Goal: Find specific page/section: Find specific page/section

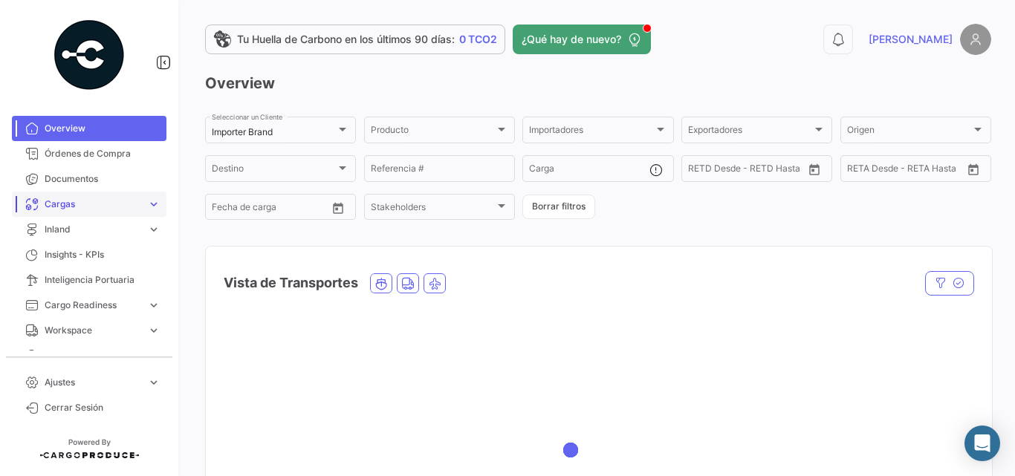
click at [64, 199] on span "Cargas" at bounding box center [93, 204] width 97 height 13
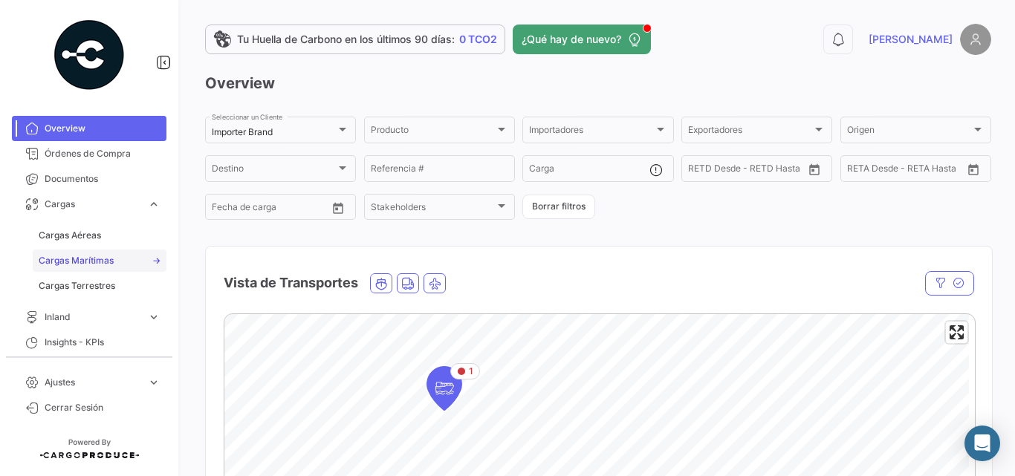
click at [85, 251] on link "Cargas Marítimas" at bounding box center [100, 261] width 134 height 22
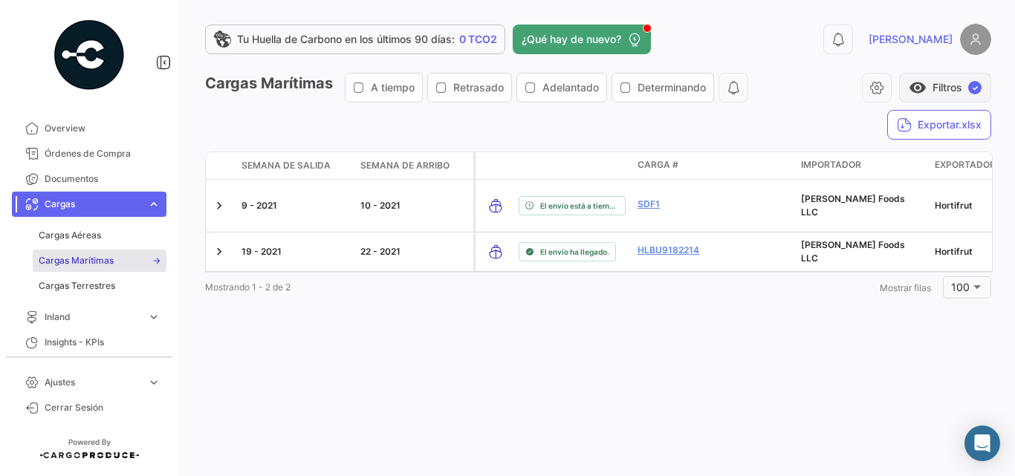
click at [922, 88] on span "visibility" at bounding box center [918, 88] width 18 height 18
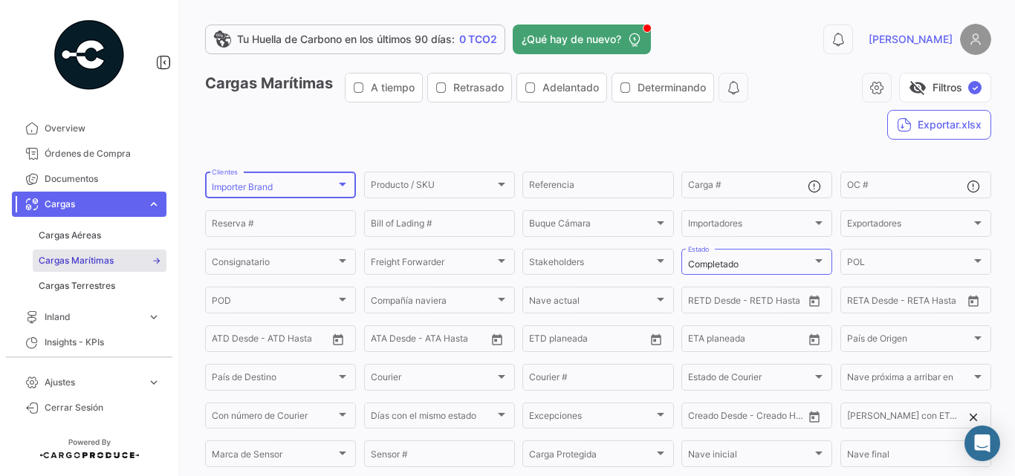
click at [292, 197] on div "Importer Brand Clientes" at bounding box center [281, 183] width 138 height 29
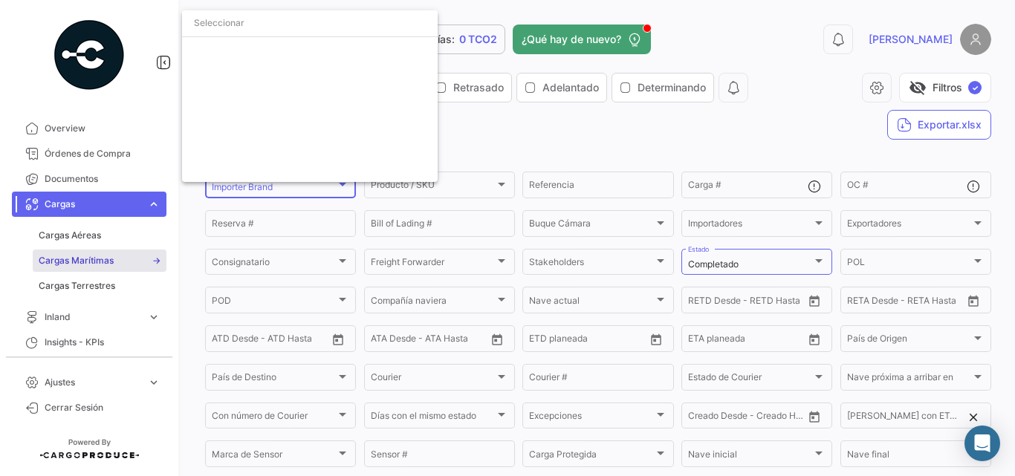
scroll to position [2580, 0]
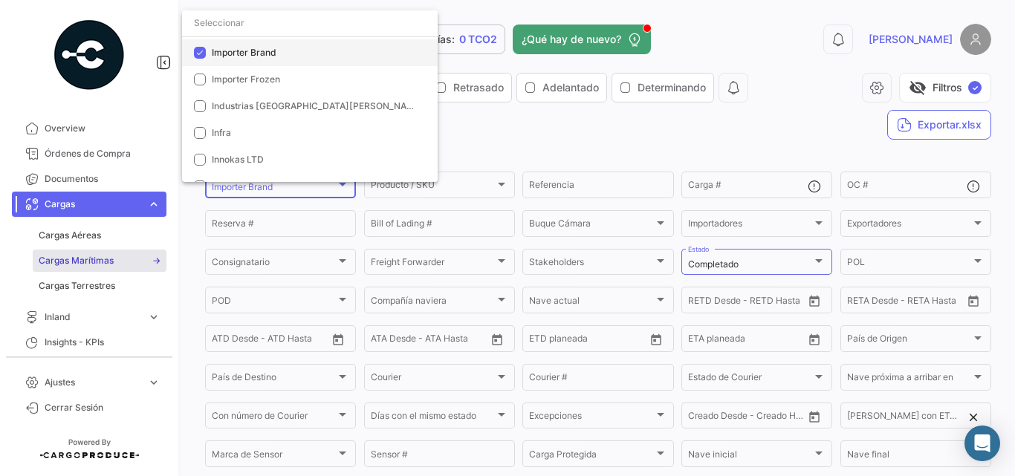
click at [204, 54] on mat-pseudo-checkbox at bounding box center [200, 53] width 12 height 12
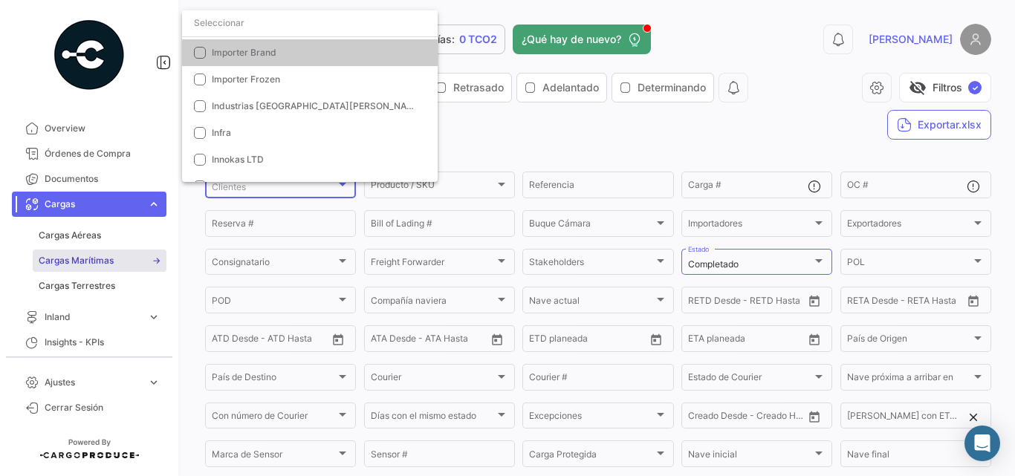
click at [241, 24] on input "dropdown search" at bounding box center [310, 23] width 256 height 27
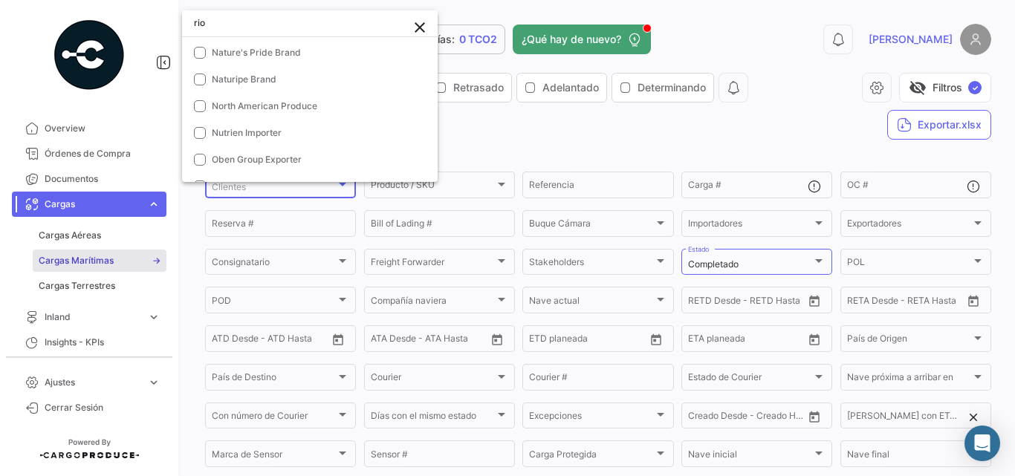
scroll to position [0, 0]
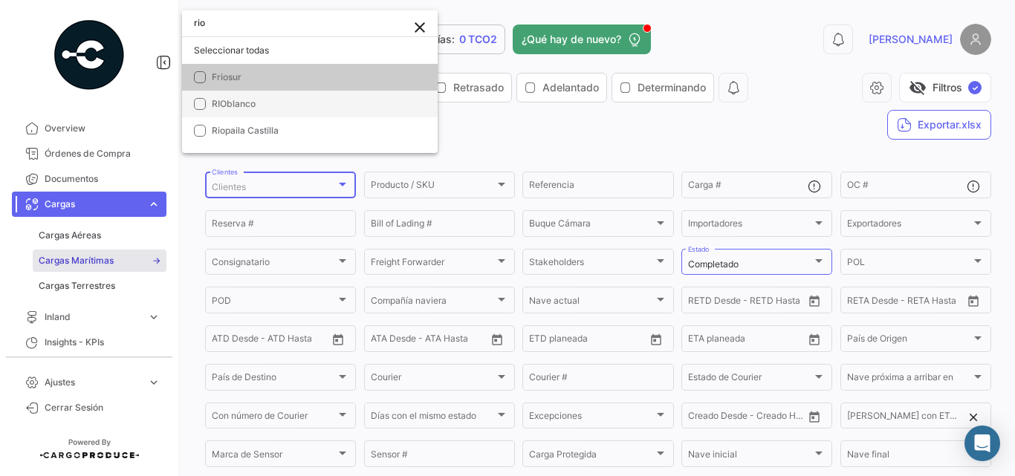
type input "rio"
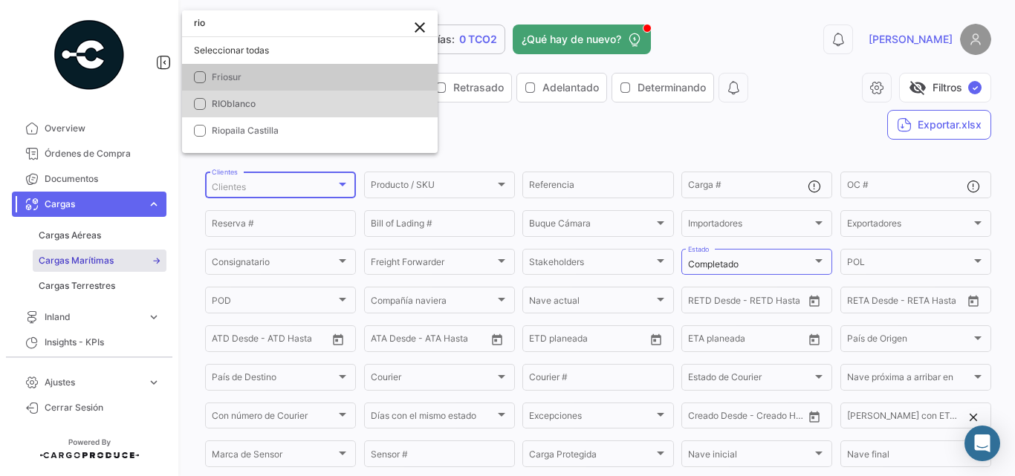
click at [195, 103] on mat-pseudo-checkbox at bounding box center [200, 104] width 12 height 12
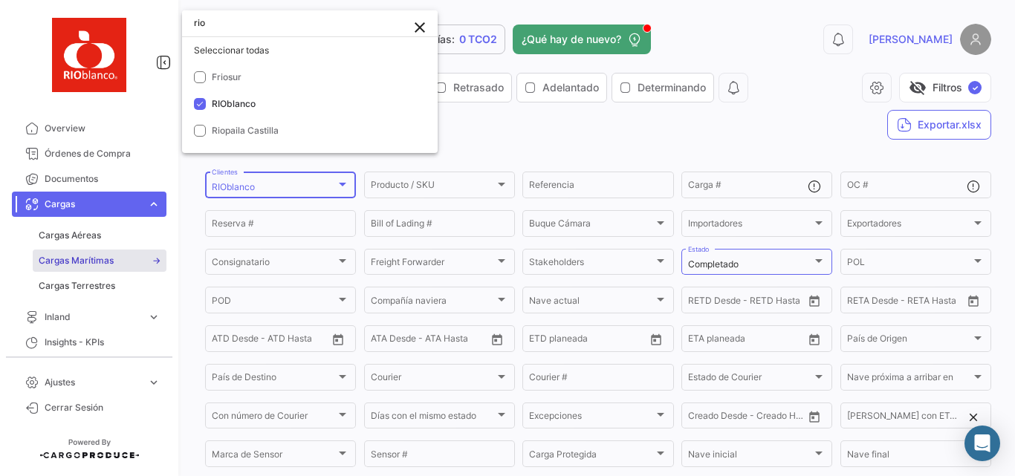
click at [583, 116] on div at bounding box center [507, 238] width 1015 height 476
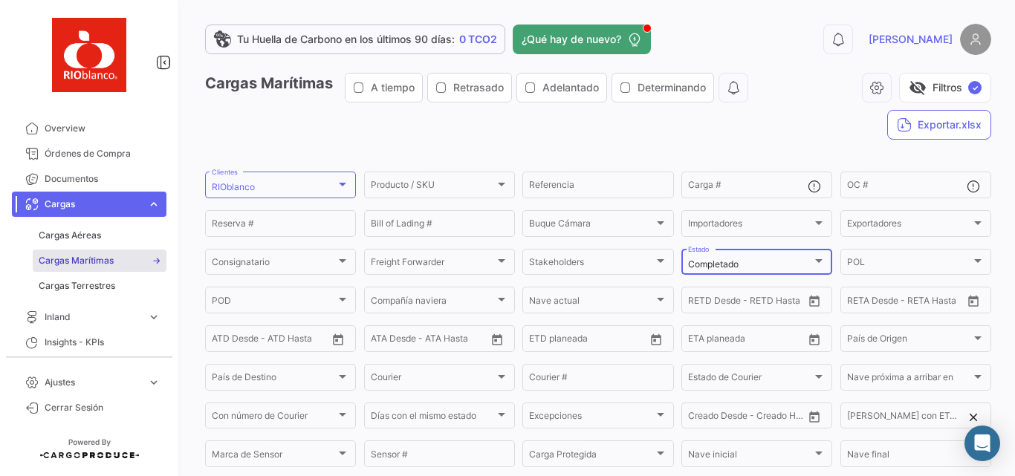
click at [760, 253] on div "Completado Estado" at bounding box center [757, 261] width 138 height 29
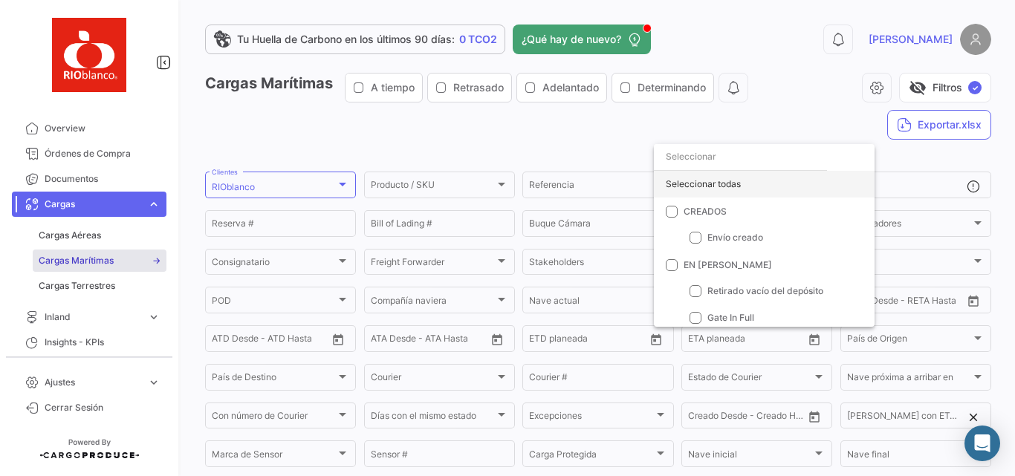
click at [705, 182] on div "Seleccionar todas" at bounding box center [764, 184] width 221 height 27
checkbox input "true"
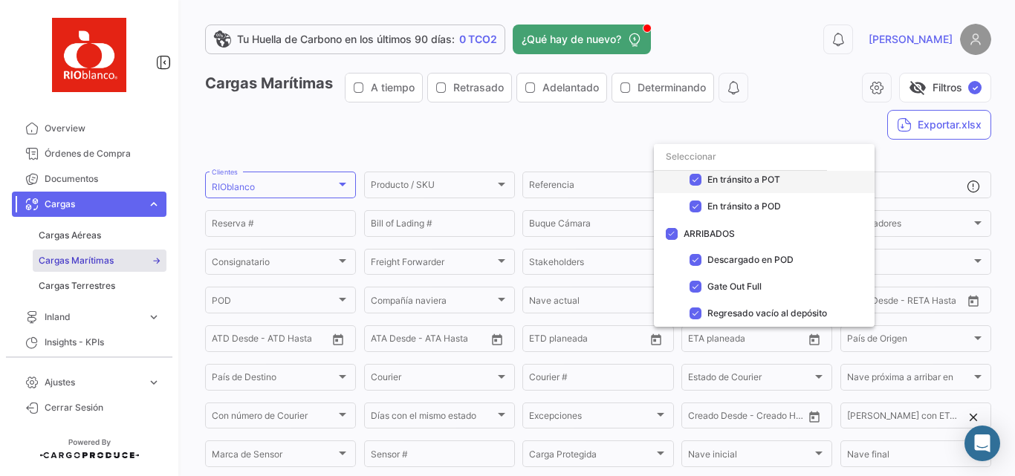
scroll to position [219, 0]
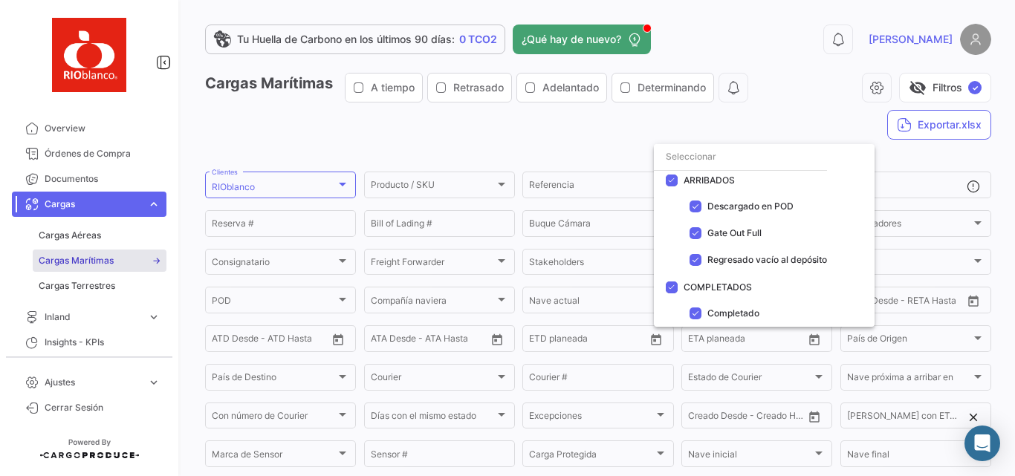
click at [792, 120] on div at bounding box center [507, 238] width 1015 height 476
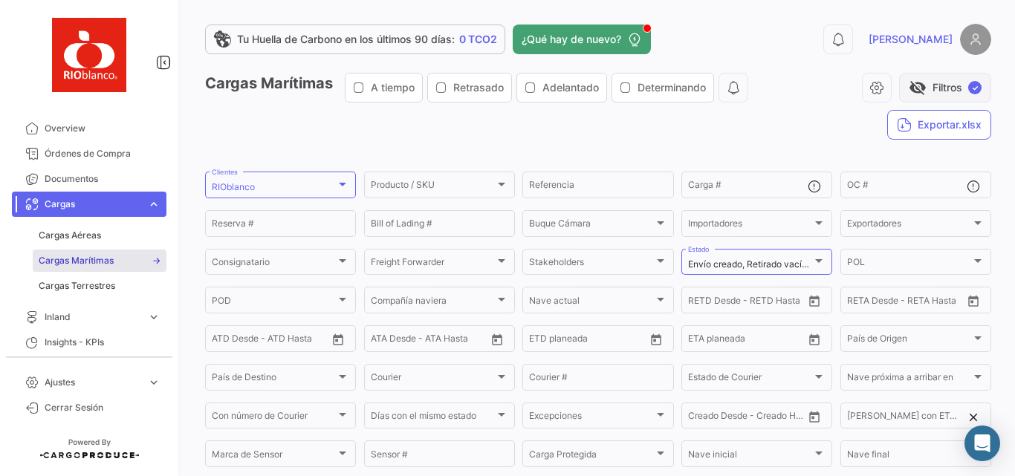
click at [949, 87] on button "visibility_off Filtros ✓" at bounding box center [945, 88] width 92 height 30
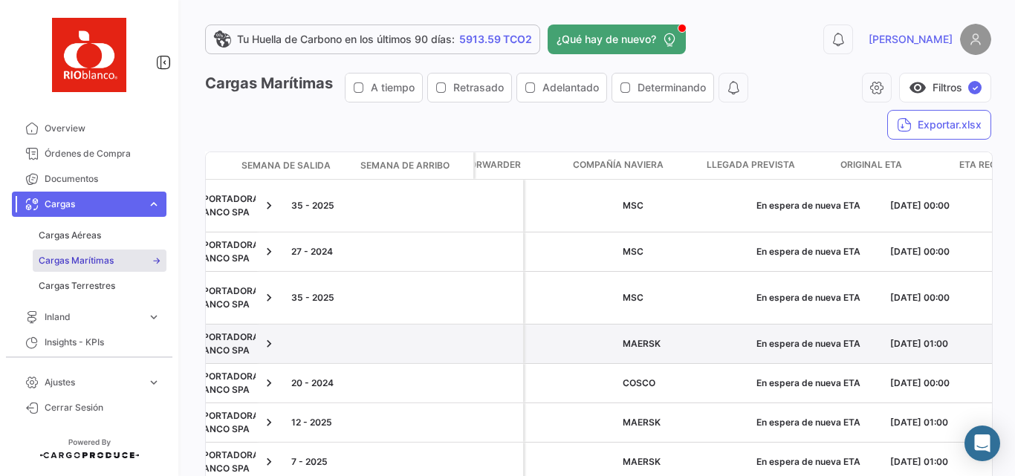
scroll to position [0, 942]
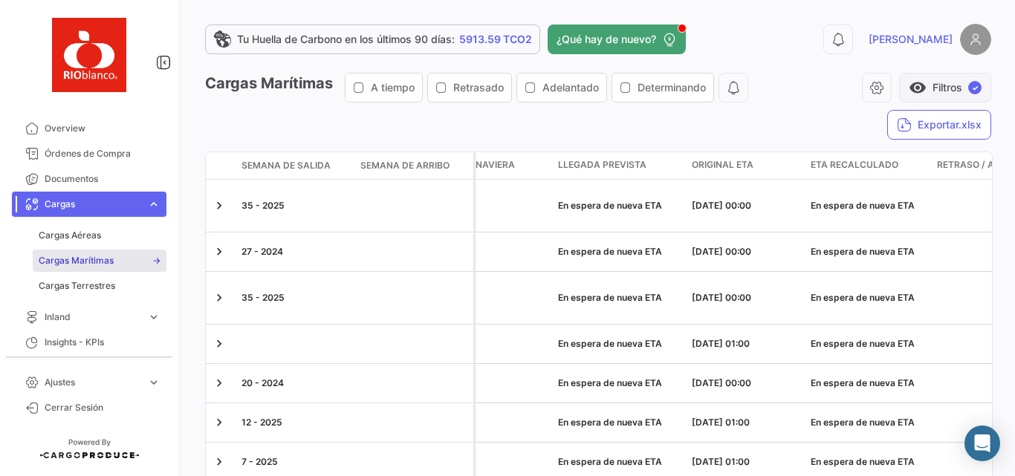
click at [925, 87] on button "visibility Filtros ✓" at bounding box center [945, 88] width 92 height 30
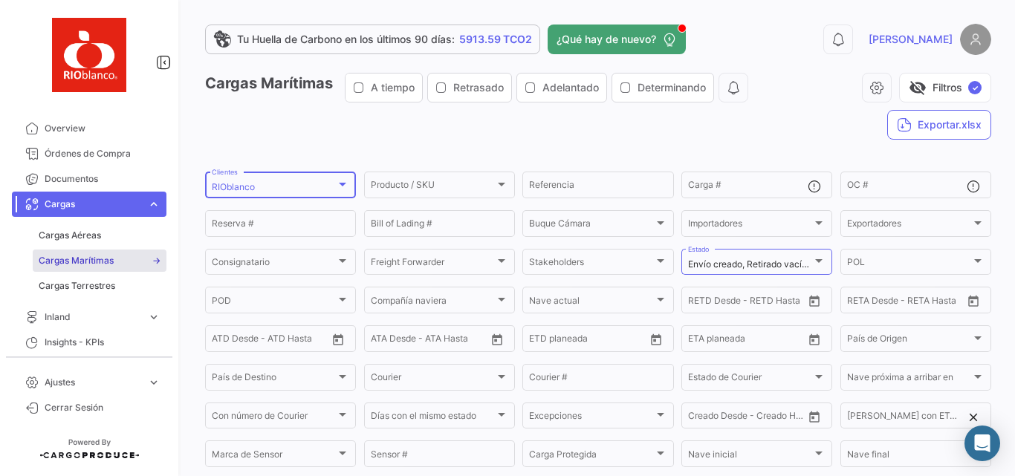
click at [272, 184] on div "RIOblanco" at bounding box center [274, 187] width 124 height 10
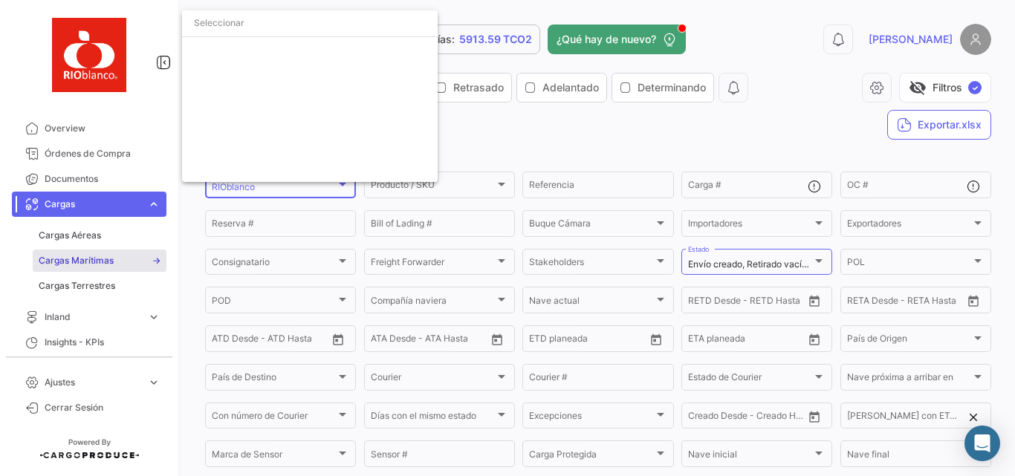
scroll to position [3826, 0]
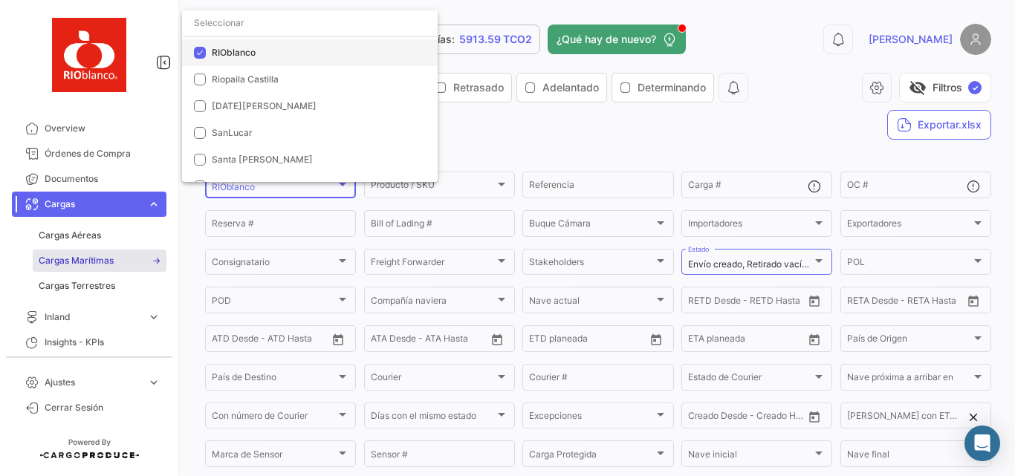
click at [222, 53] on span "RIOblanco" at bounding box center [234, 52] width 44 height 11
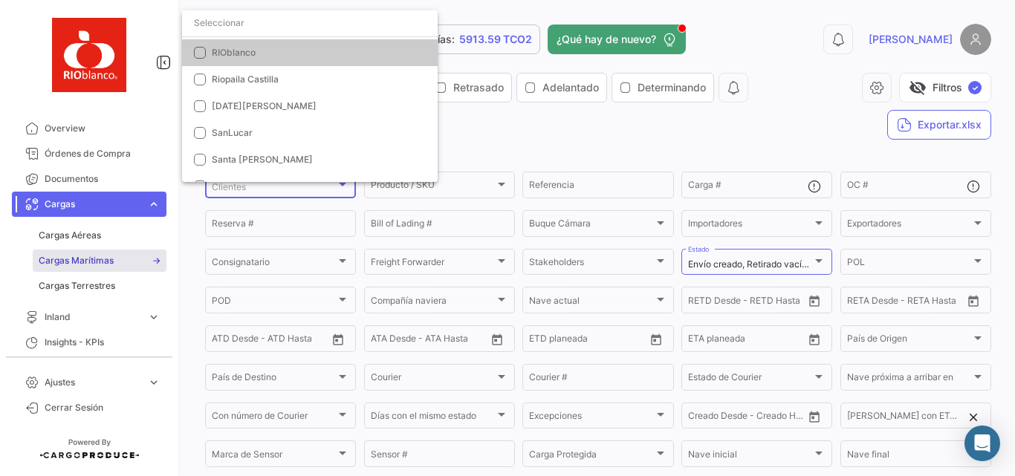
click at [236, 27] on input "dropdown search" at bounding box center [310, 23] width 256 height 27
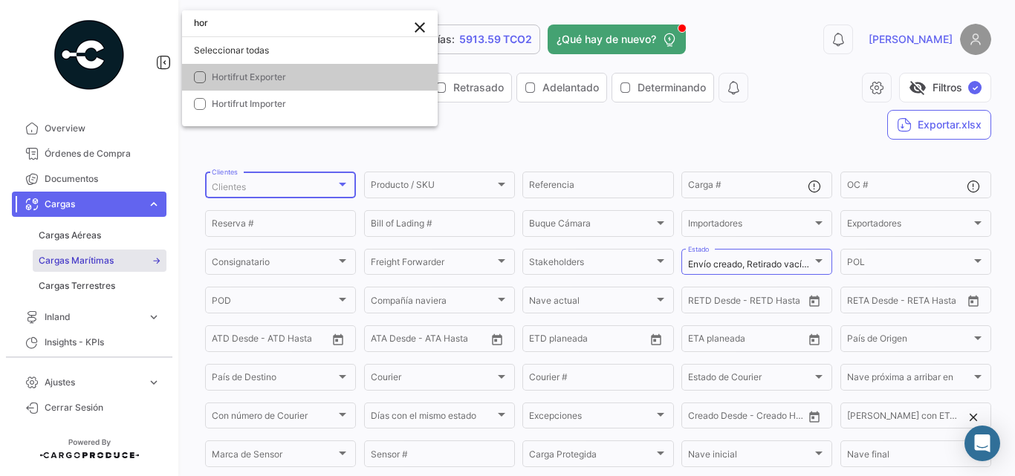
scroll to position [0, 0]
type input "hort"
click at [198, 80] on mat-pseudo-checkbox at bounding box center [200, 77] width 12 height 12
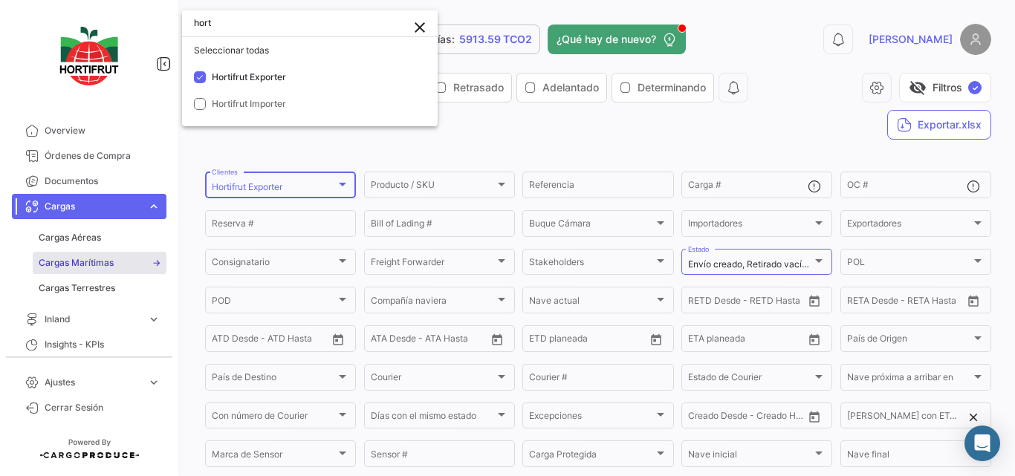
click at [496, 117] on div at bounding box center [507, 238] width 1015 height 476
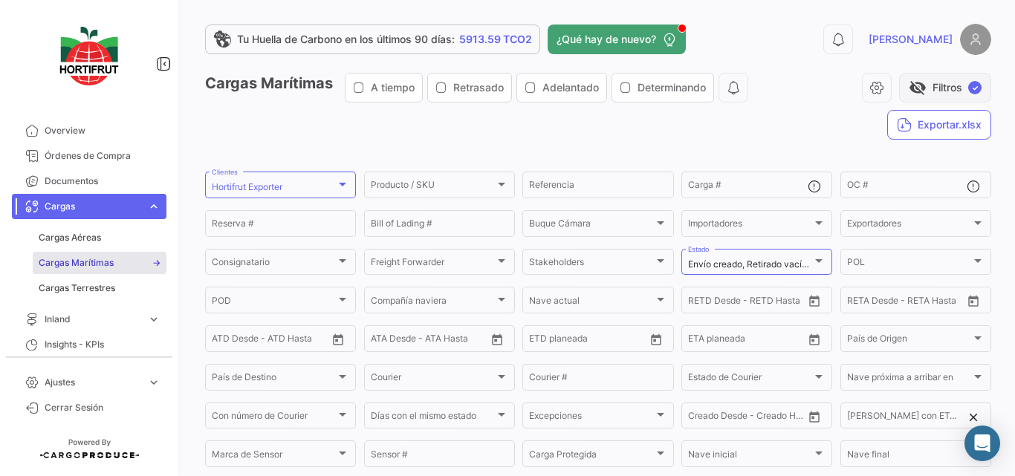
click at [937, 87] on button "visibility_off Filtros ✓" at bounding box center [945, 88] width 92 height 30
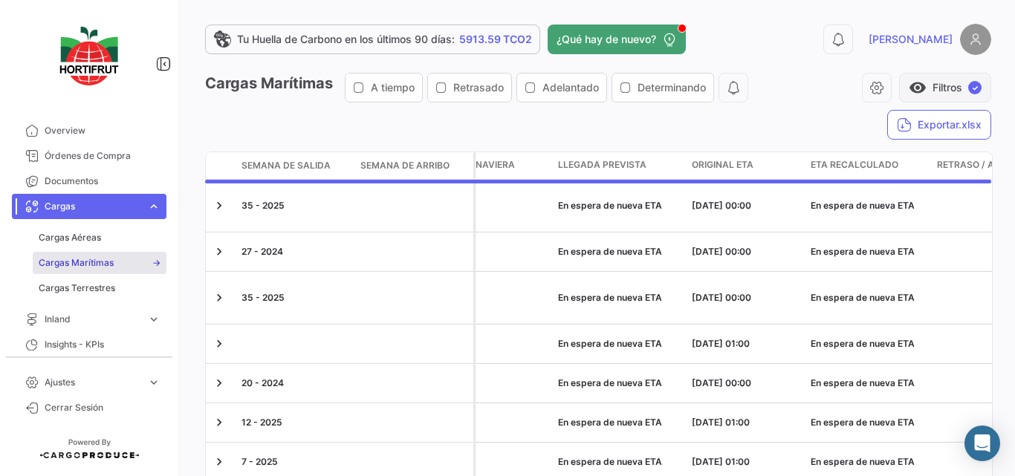
click at [923, 85] on button "visibility Filtros ✓" at bounding box center [945, 88] width 92 height 30
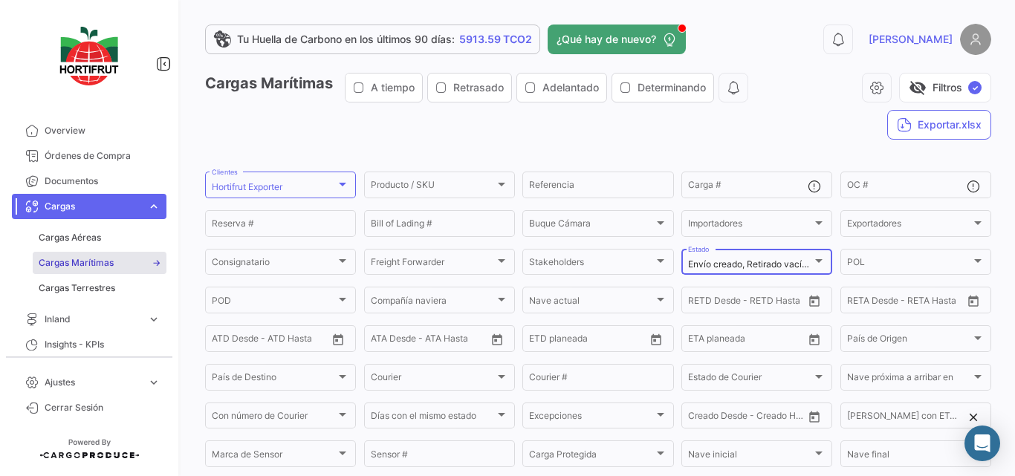
click at [812, 259] on div at bounding box center [818, 262] width 13 height 12
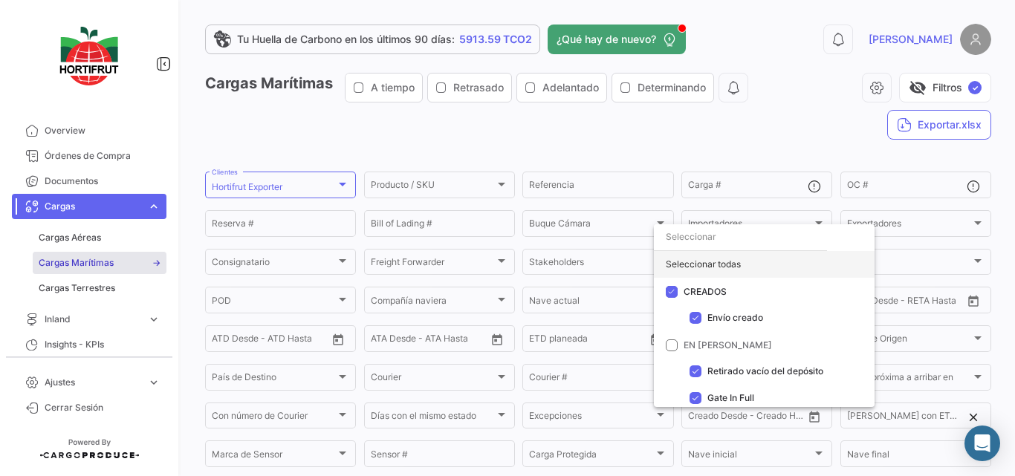
click at [699, 271] on div "Seleccionar todas" at bounding box center [764, 264] width 221 height 27
checkbox input "true"
click at [921, 81] on div at bounding box center [507, 238] width 1015 height 476
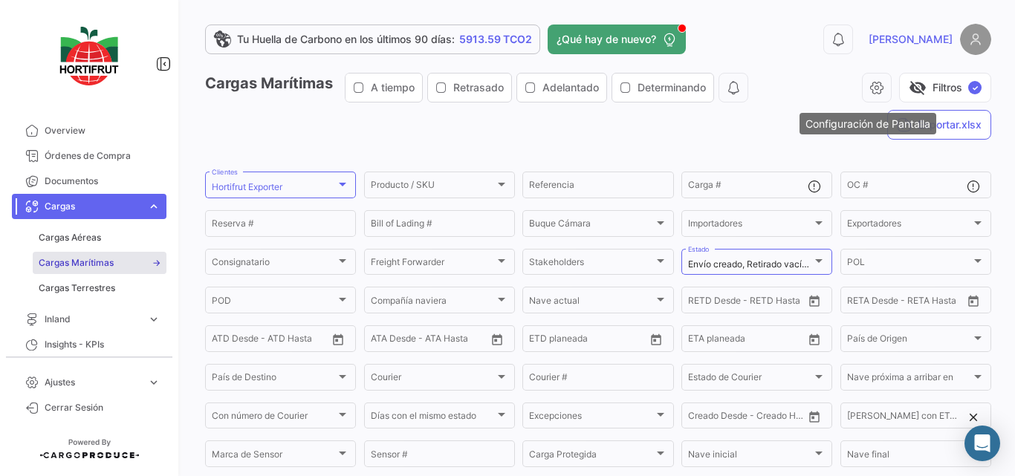
click at [786, 108] on div "visibility_off Filtros ✓ Exportar.xlsx" at bounding box center [874, 106] width 236 height 67
click at [995, 144] on div "Tu Huella de Carbono en los últimos 90 [PERSON_NAME]: 5913.59 TCO2 ¿Qué hay de …" at bounding box center [598, 238] width 834 height 476
click at [919, 82] on button "visibility_off Filtros ✓" at bounding box center [945, 88] width 92 height 30
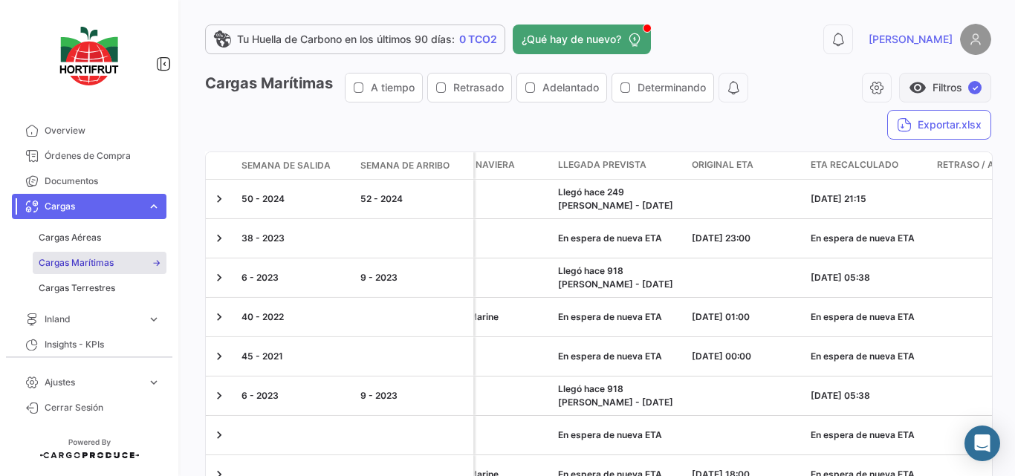
click at [922, 82] on button "visibility Filtros ✓" at bounding box center [945, 88] width 92 height 30
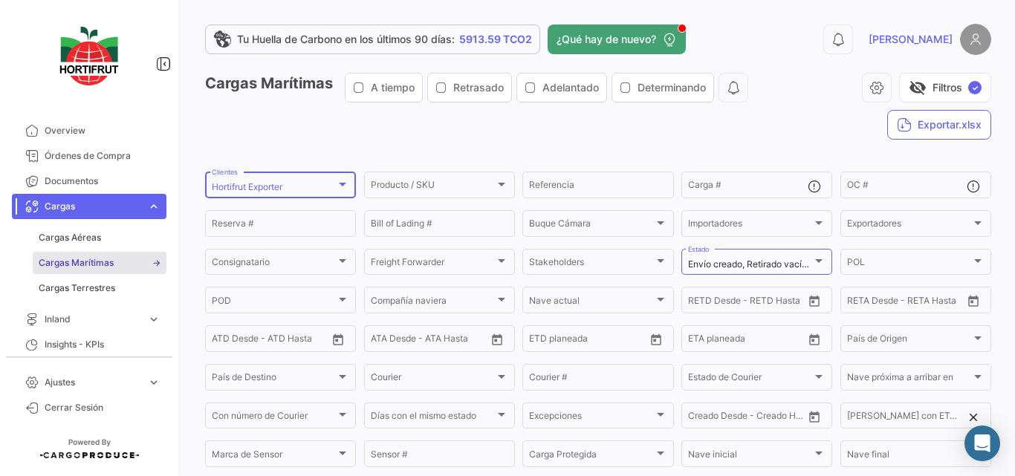
click at [319, 188] on div "Hortifrut Exporter" at bounding box center [274, 187] width 124 height 10
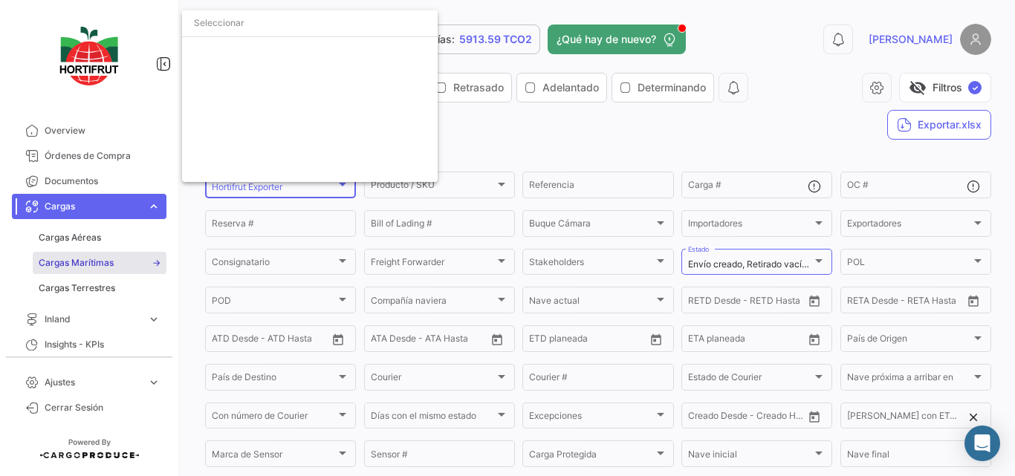
scroll to position [2493, 0]
click at [452, 63] on div at bounding box center [507, 238] width 1015 height 476
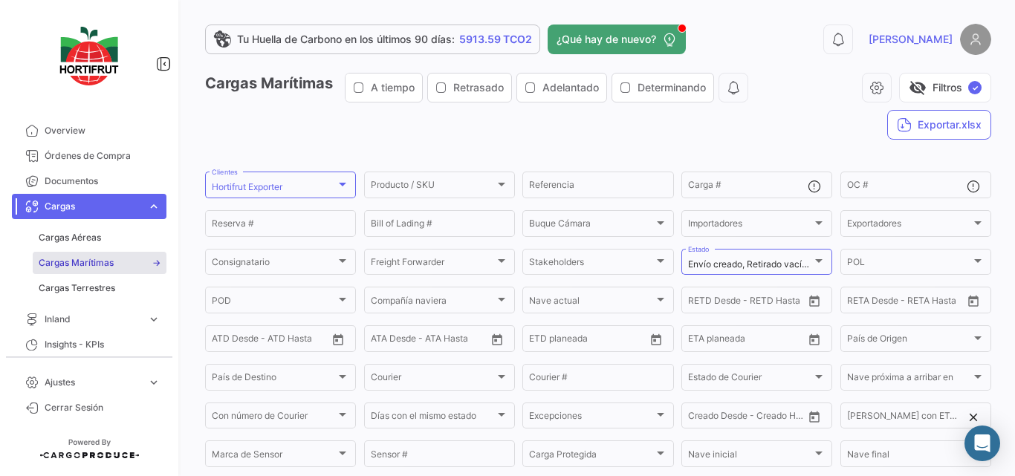
scroll to position [526, 0]
click at [343, 179] on div at bounding box center [342, 184] width 13 height 12
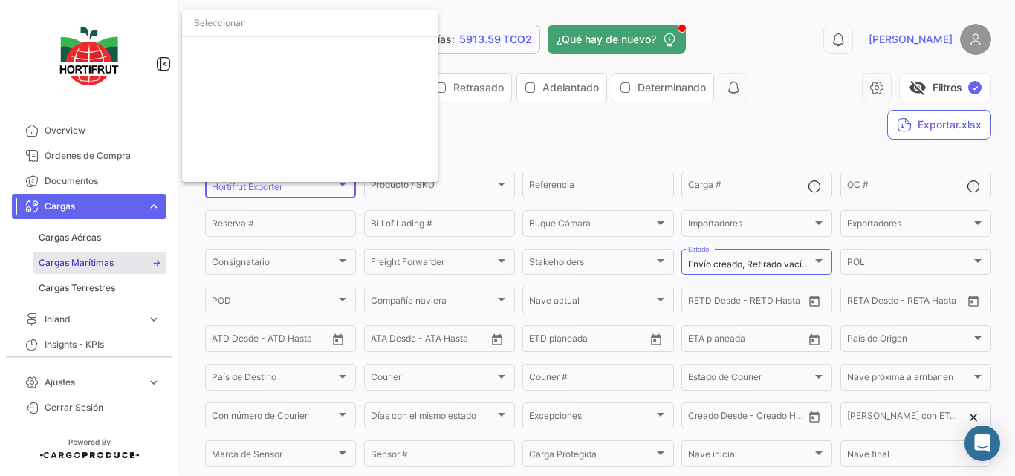
scroll to position [2493, 0]
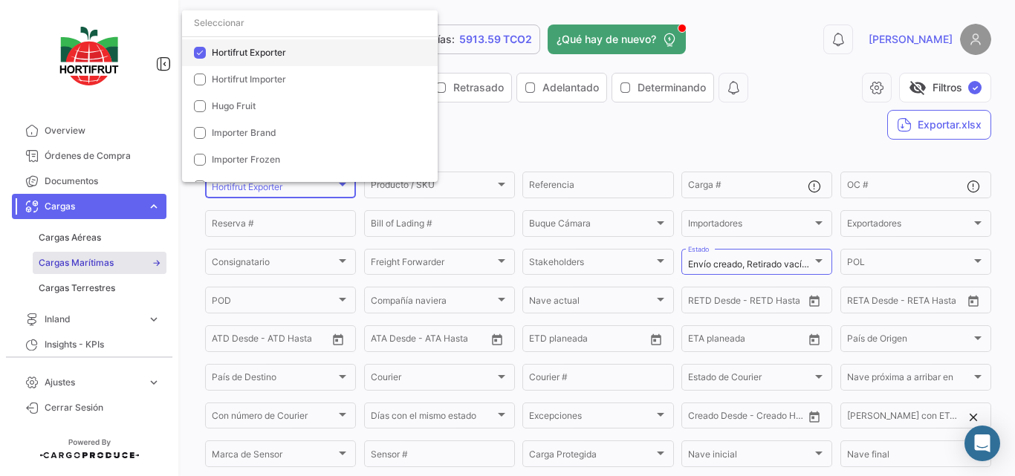
click at [236, 48] on span "Hortifrut Exporter" at bounding box center [249, 52] width 74 height 11
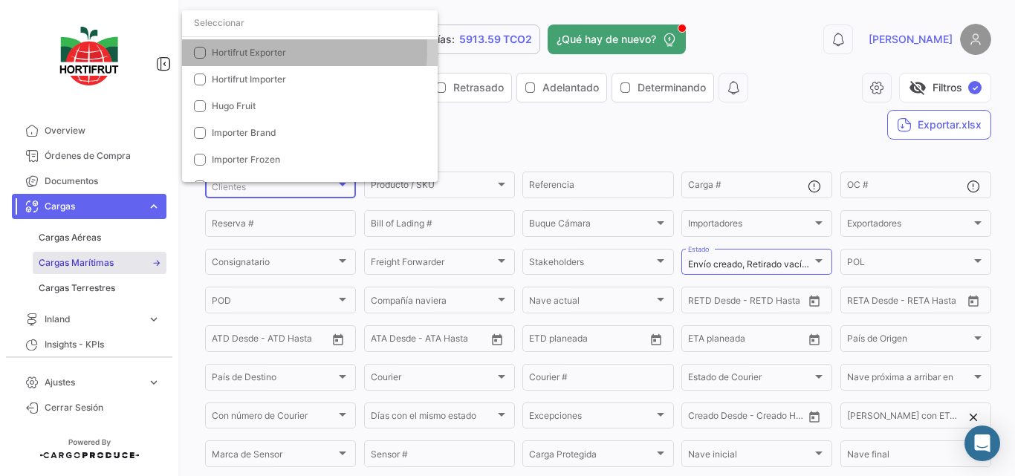
click at [240, 32] on input "dropdown search" at bounding box center [310, 23] width 256 height 27
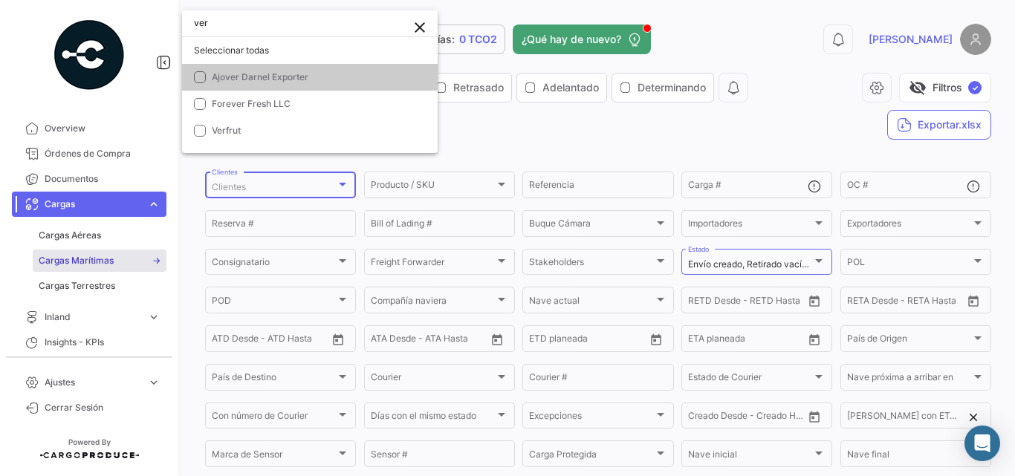
scroll to position [0, 0]
type input "ver"
click at [202, 128] on mat-pseudo-checkbox at bounding box center [200, 131] width 12 height 12
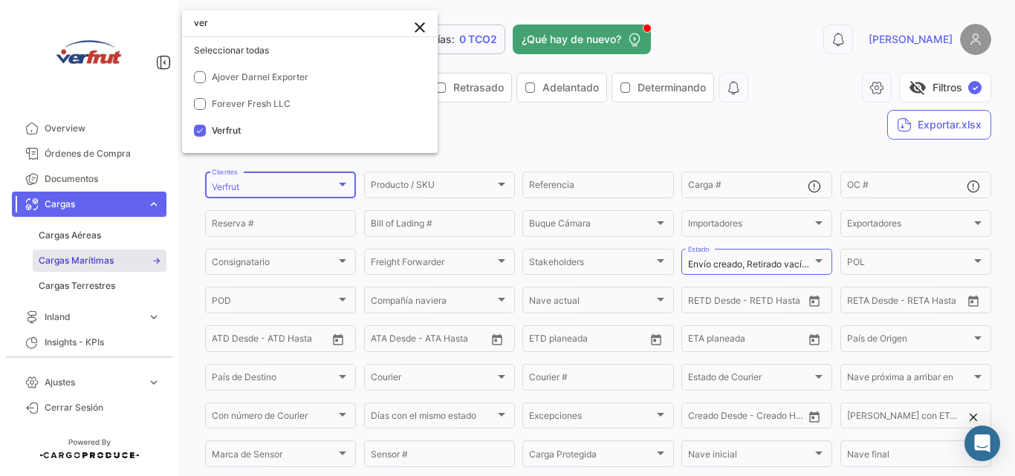
click at [480, 122] on div at bounding box center [507, 238] width 1015 height 476
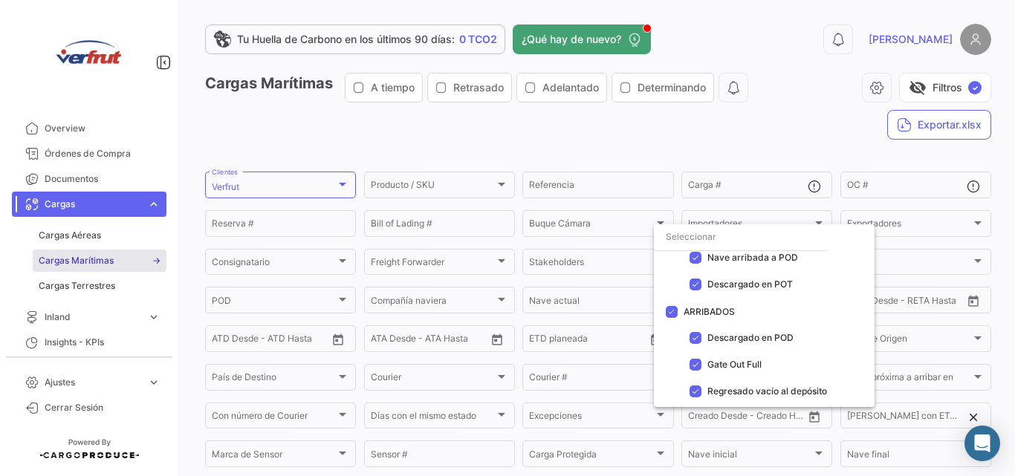
scroll to position [1, 0]
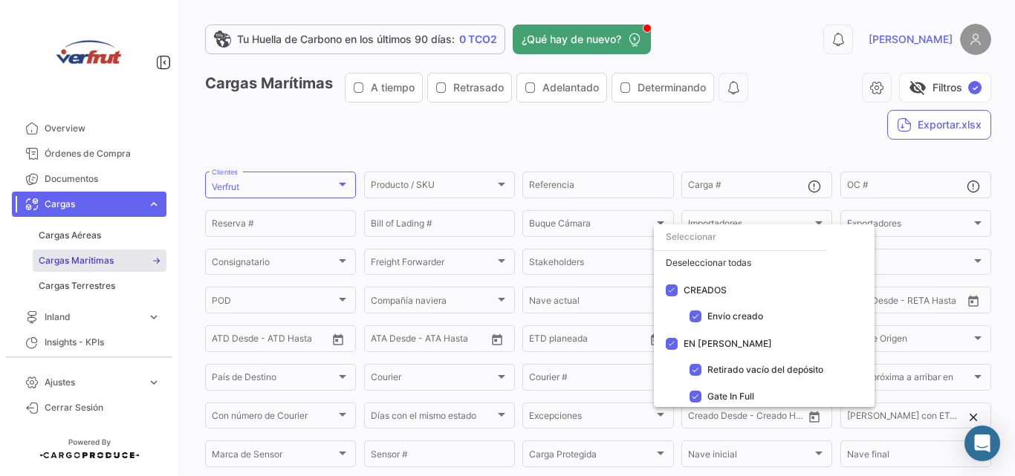
click at [777, 152] on div at bounding box center [507, 238] width 1015 height 476
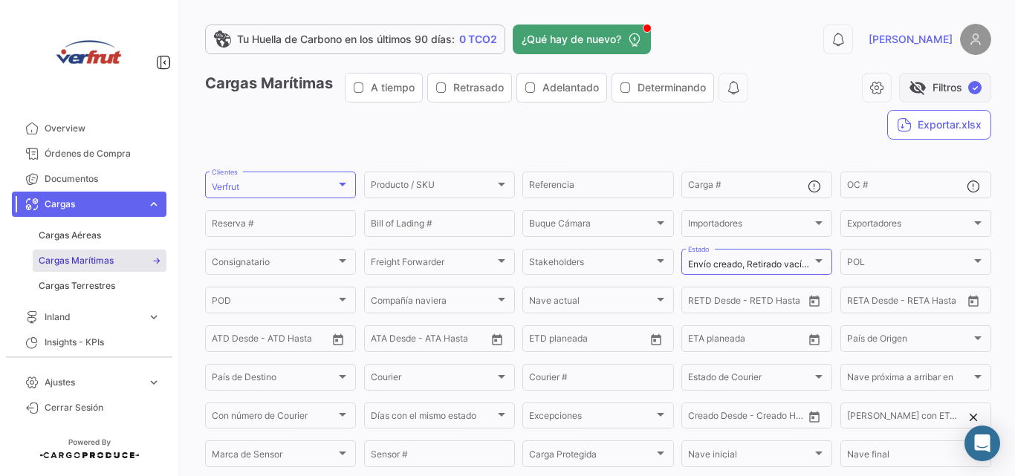
click at [909, 89] on span "visibility_off" at bounding box center [918, 88] width 18 height 18
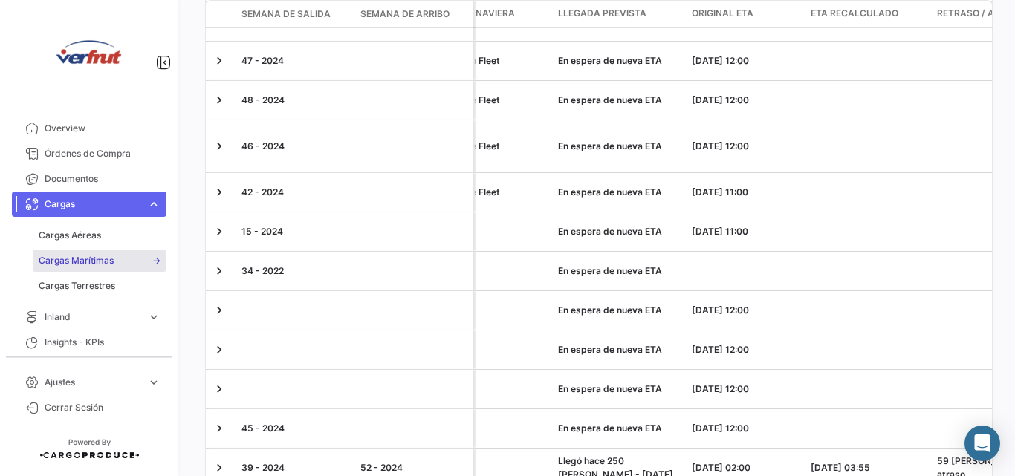
scroll to position [3840, 0]
